Goal: Navigation & Orientation: Find specific page/section

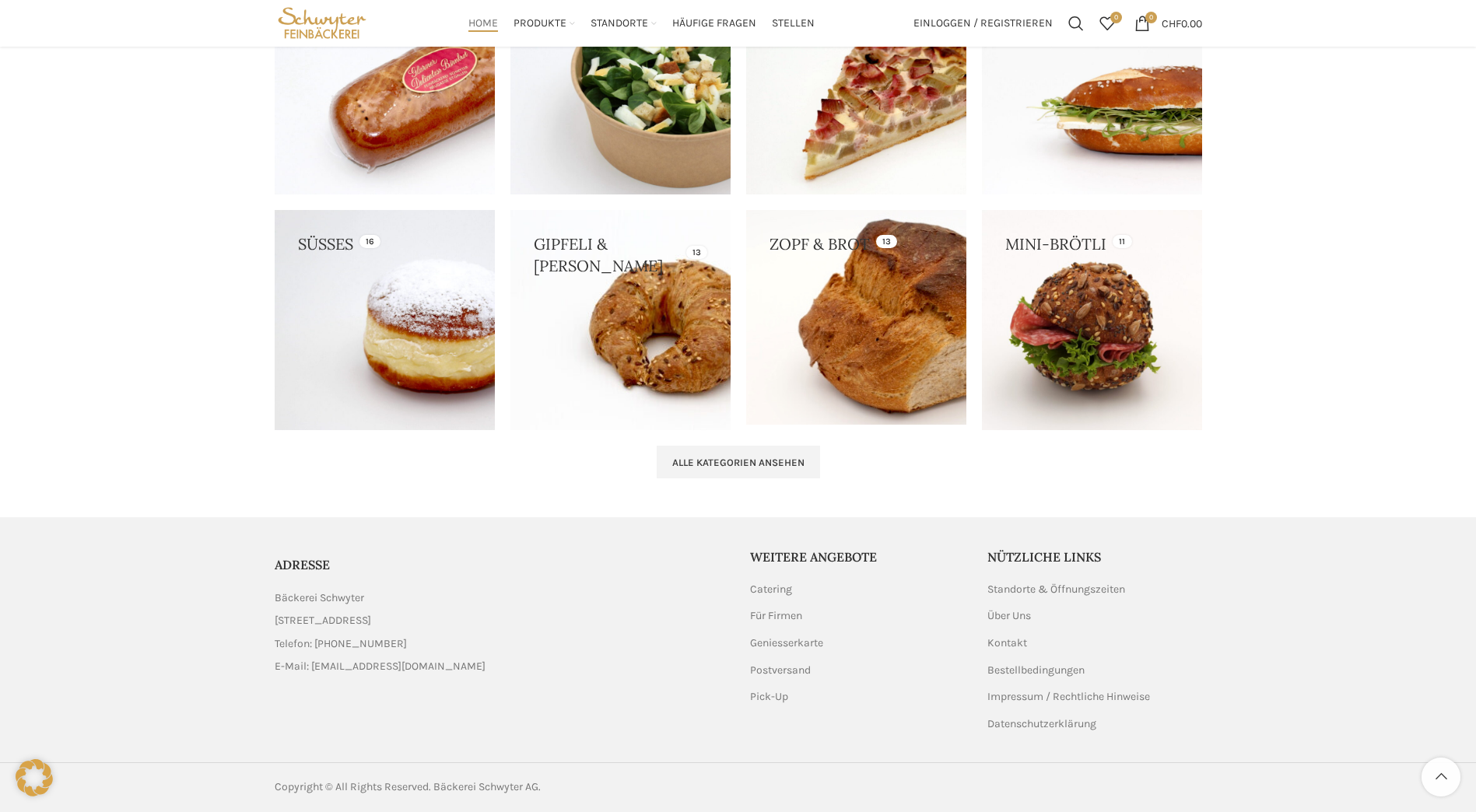
scroll to position [1003, 0]
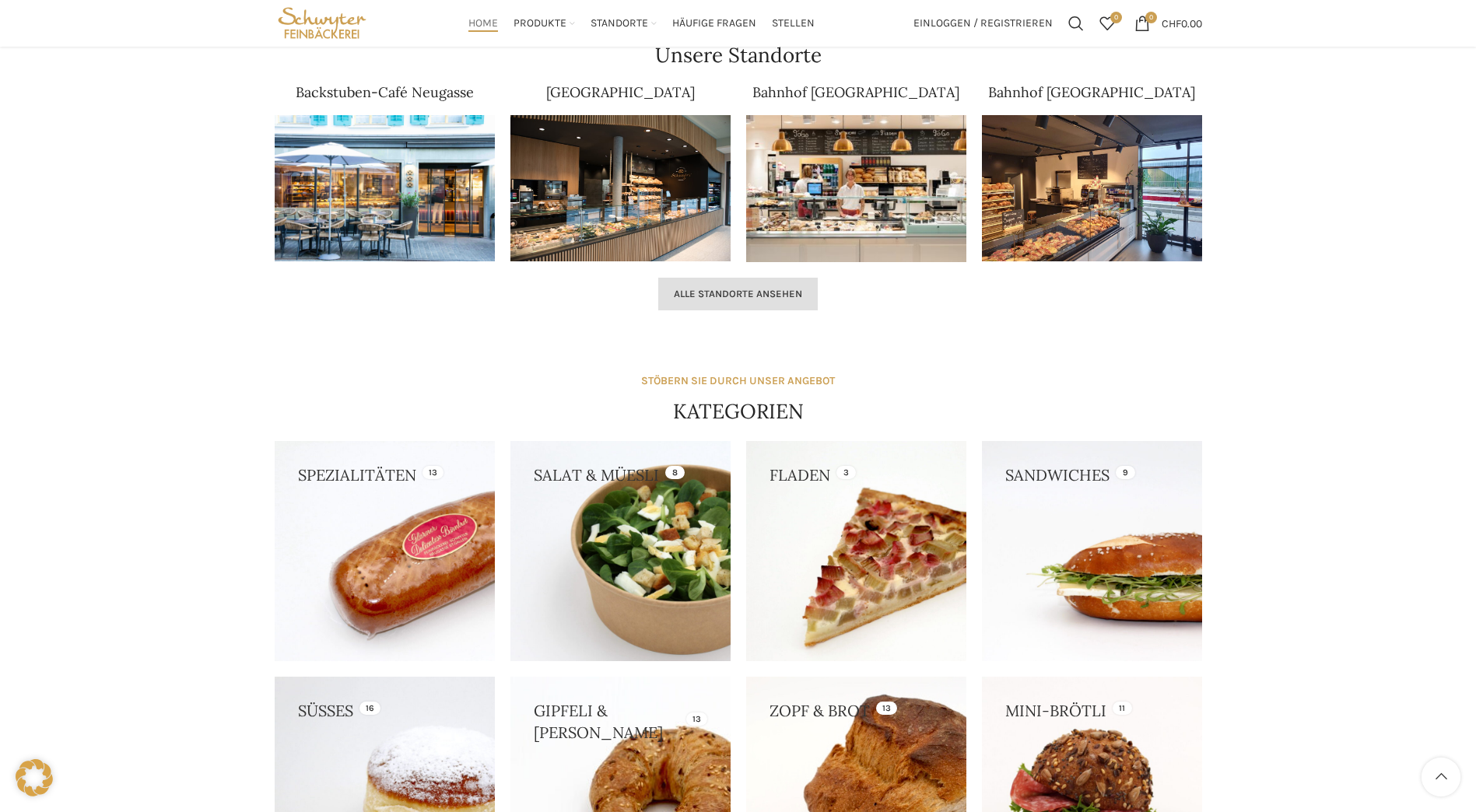
click at [727, 293] on span "Alle Standorte ansehen" at bounding box center [738, 293] width 128 height 12
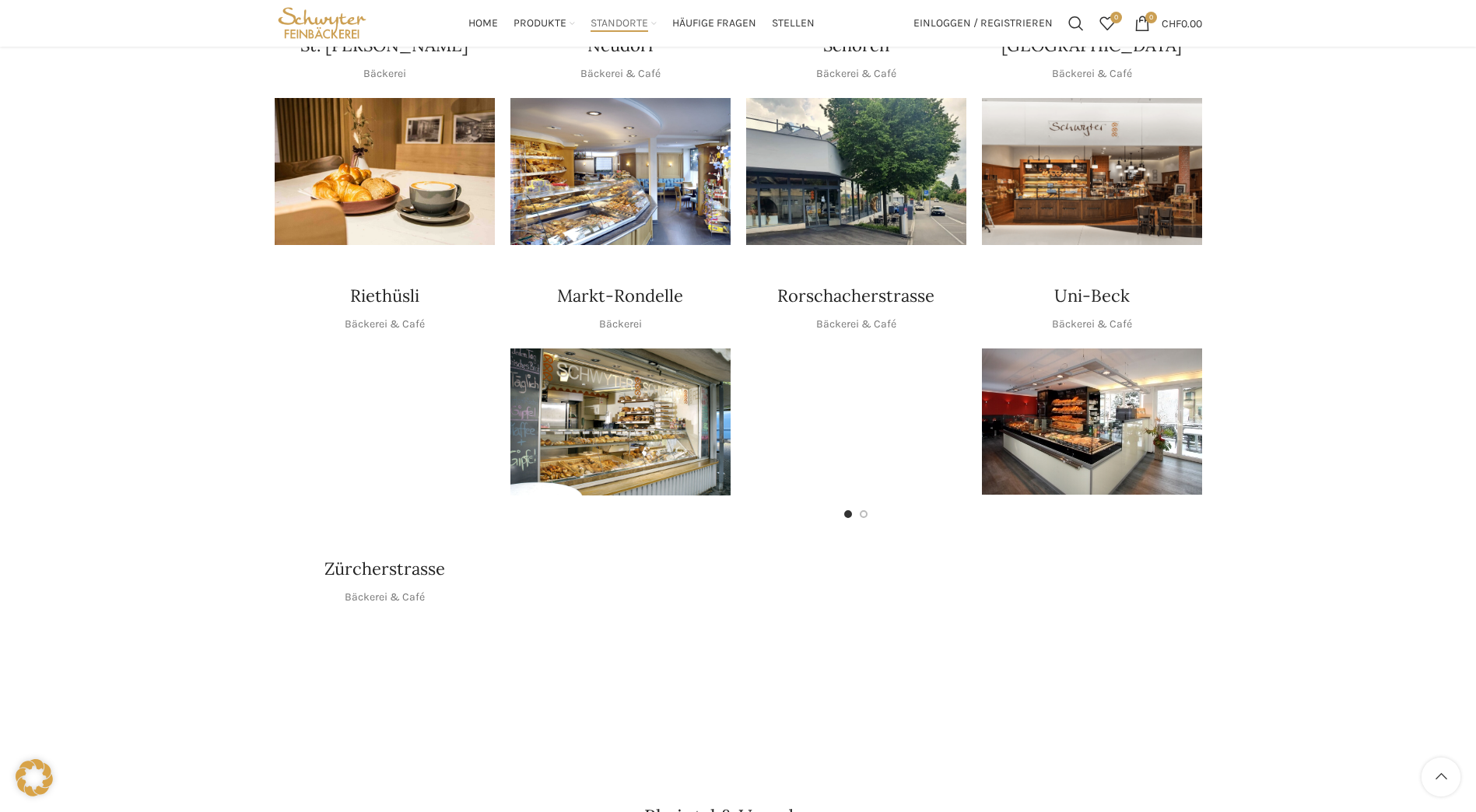
scroll to position [544, 0]
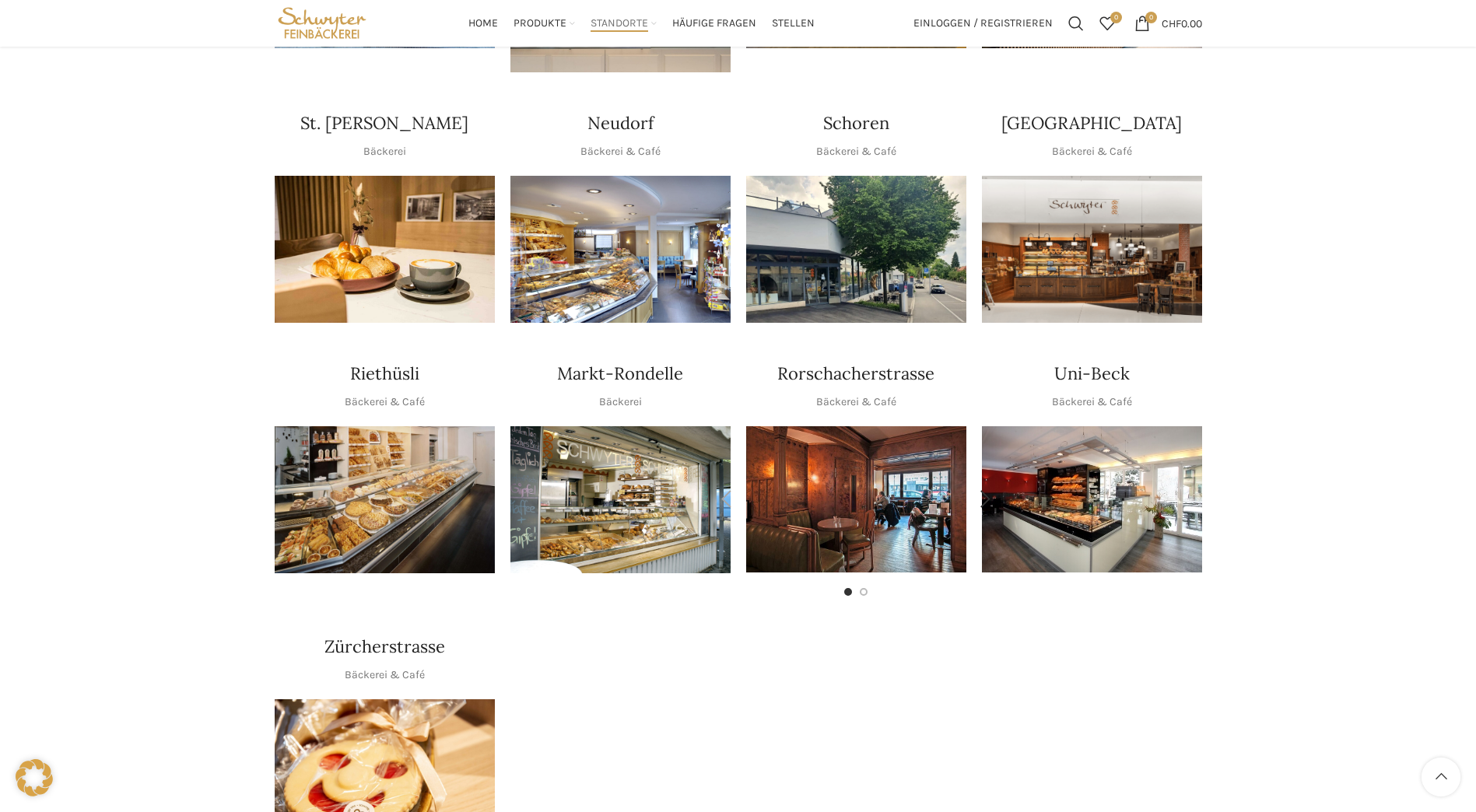
click at [850, 485] on img "1 / 2" at bounding box center [856, 500] width 220 height 146
click at [780, 460] on img "1 / 2" at bounding box center [856, 500] width 220 height 146
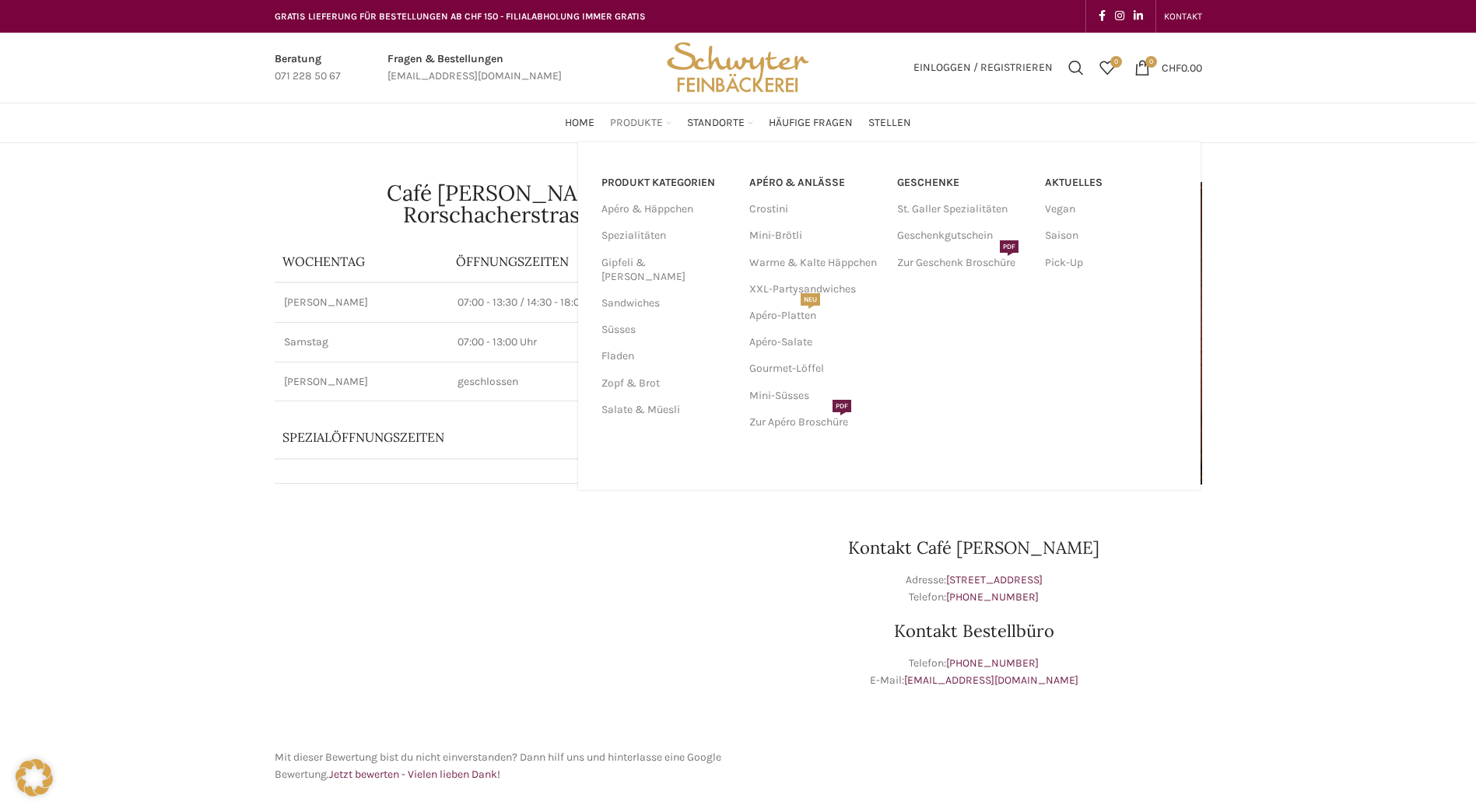
click at [639, 121] on span "Produkte" at bounding box center [637, 123] width 53 height 15
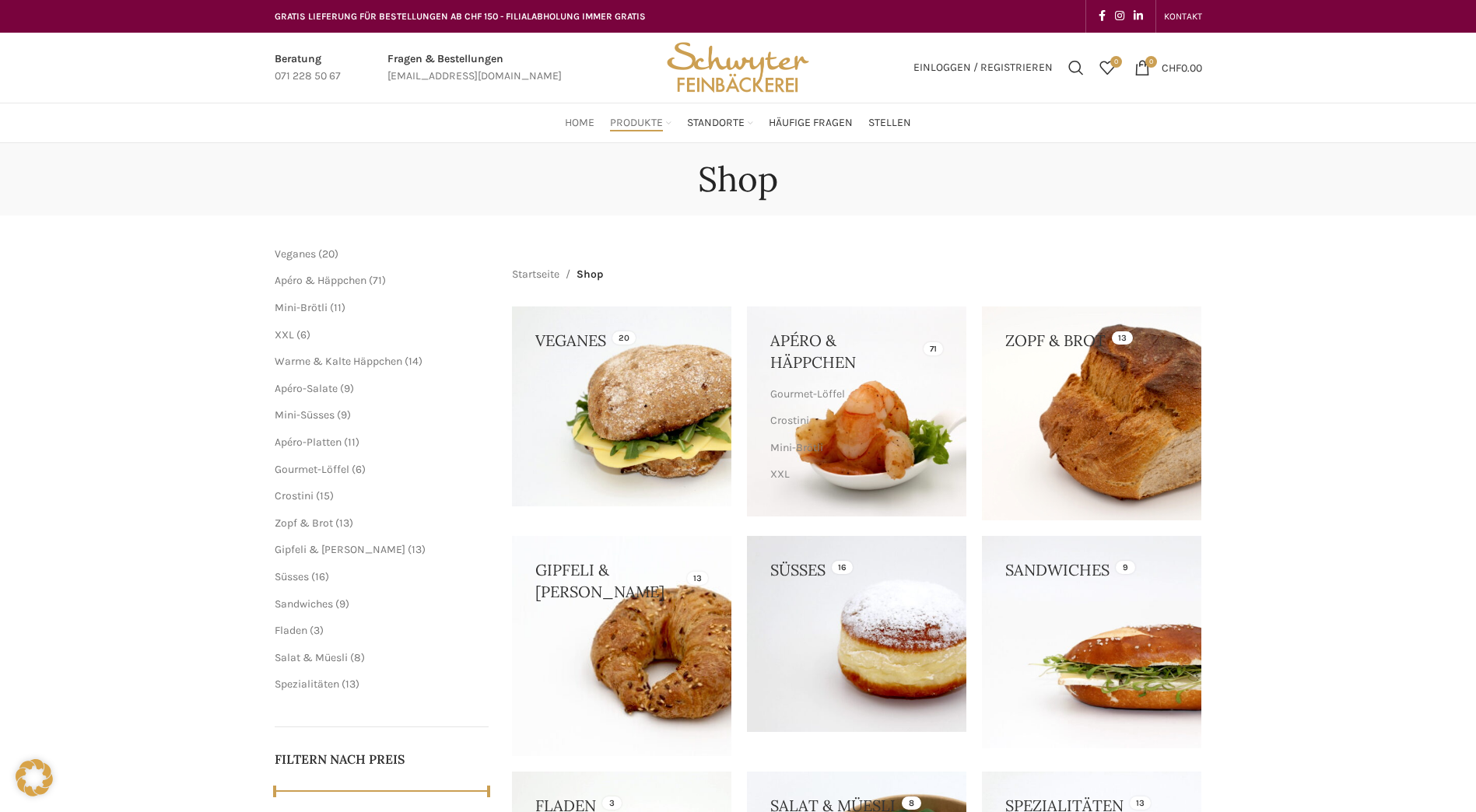
click at [580, 123] on span "Home" at bounding box center [580, 123] width 30 height 15
